Goal: Task Accomplishment & Management: Use online tool/utility

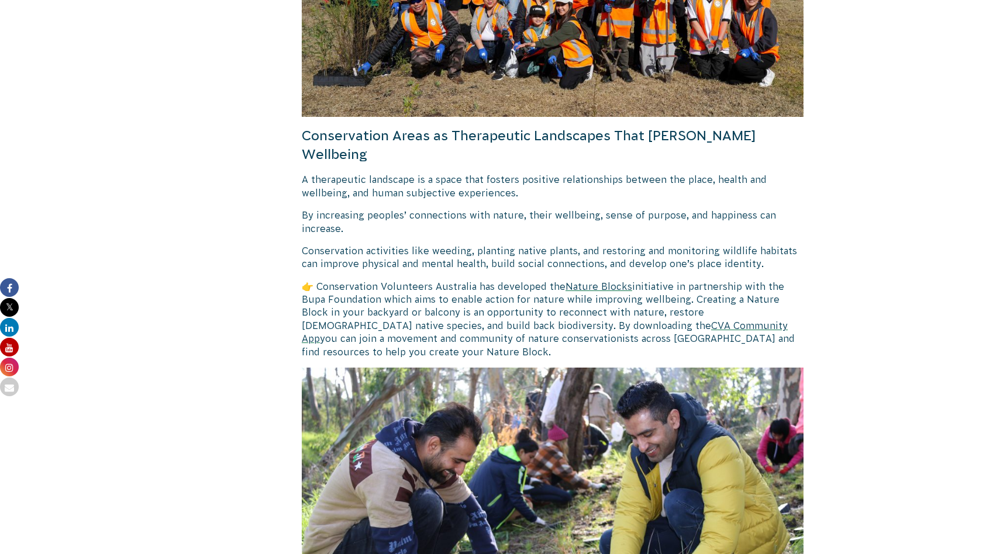
scroll to position [1701, 0]
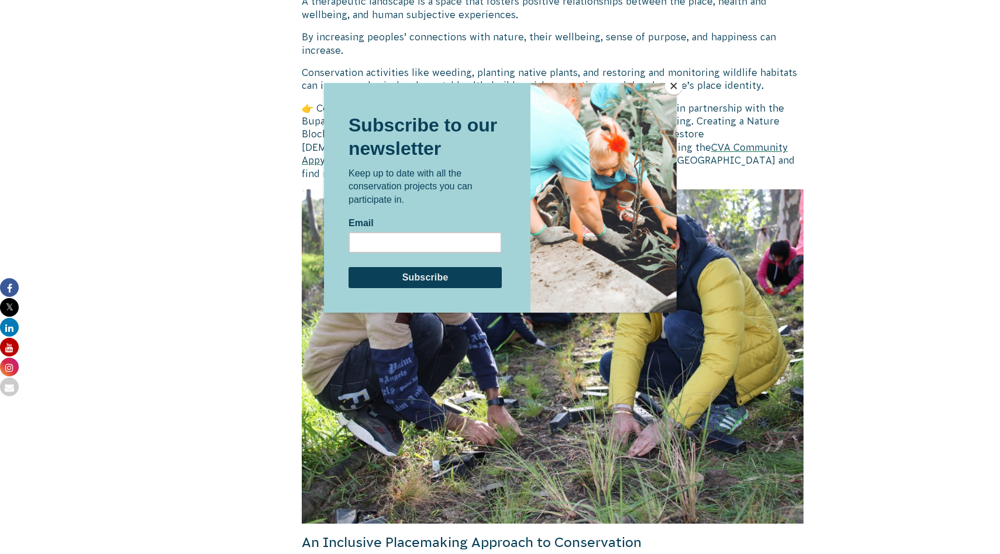
click at [671, 84] on button "Close" at bounding box center [674, 86] width 18 height 18
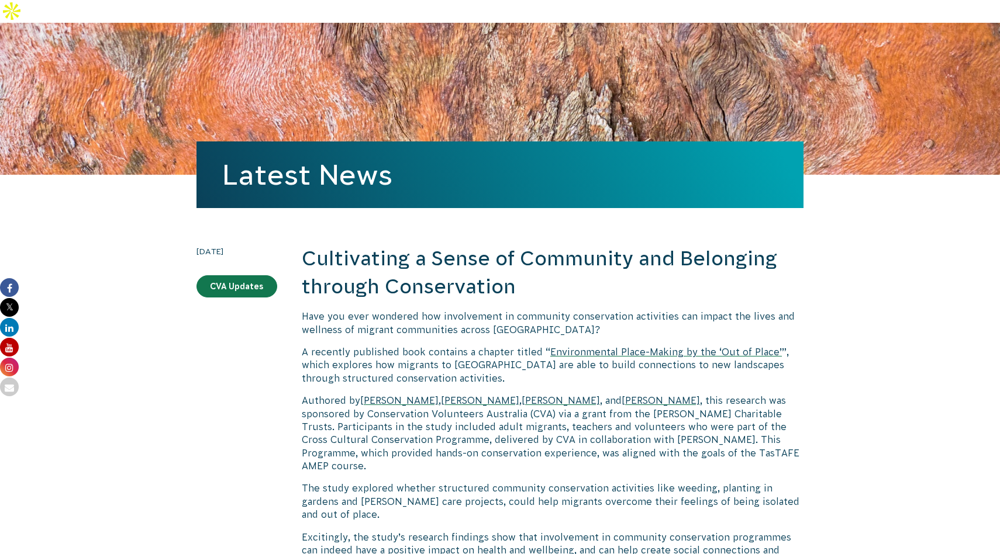
scroll to position [0, 0]
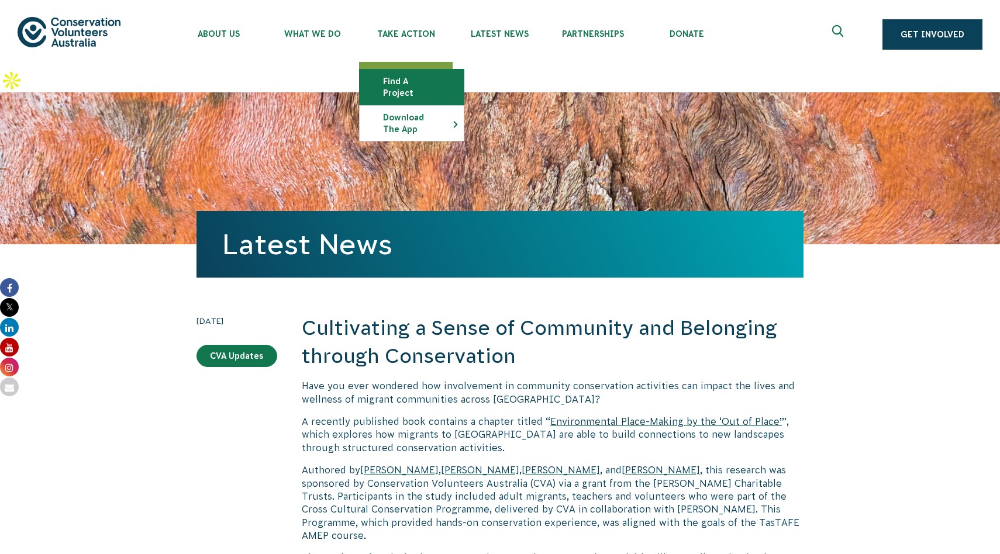
click at [412, 83] on link "Find a project" at bounding box center [412, 87] width 104 height 35
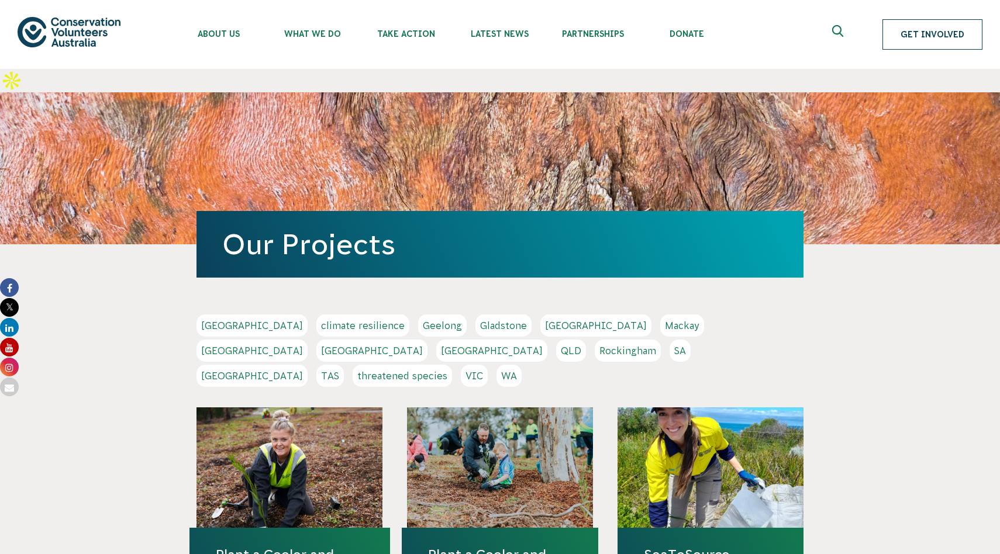
click at [930, 38] on link "Get Involved" at bounding box center [932, 34] width 100 height 30
